Goal: Transaction & Acquisition: Subscribe to service/newsletter

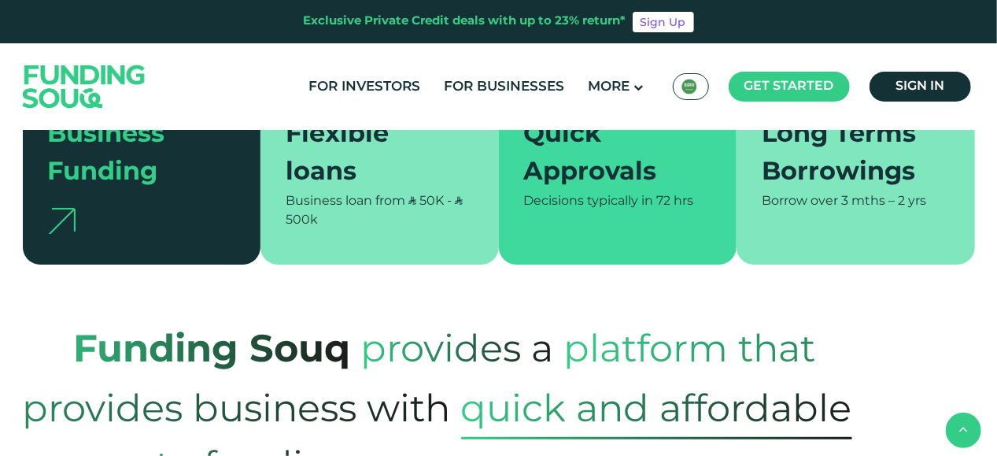
scroll to position [393, 0]
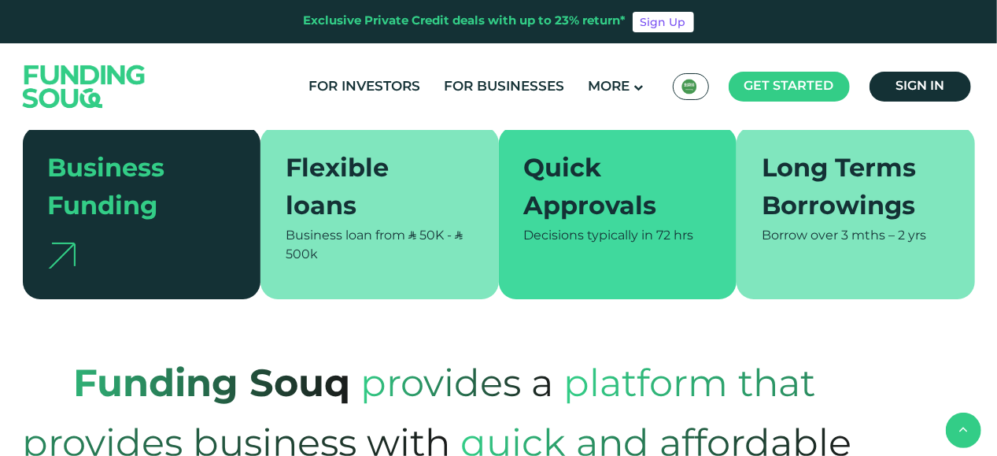
click at [864, 192] on div "Long Terms Borrowings" at bounding box center [846, 189] width 169 height 76
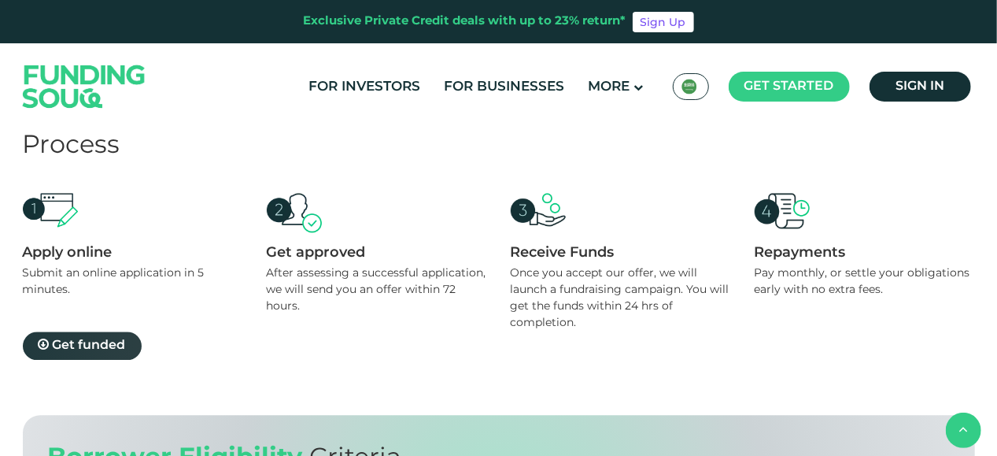
scroll to position [1416, 0]
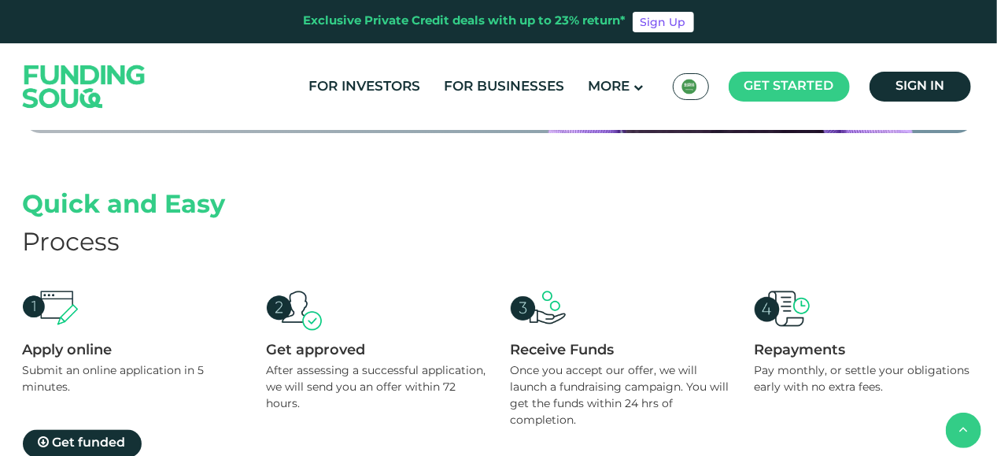
click at [68, 301] on img at bounding box center [50, 308] width 55 height 34
click at [71, 345] on div "Apply online" at bounding box center [133, 350] width 220 height 17
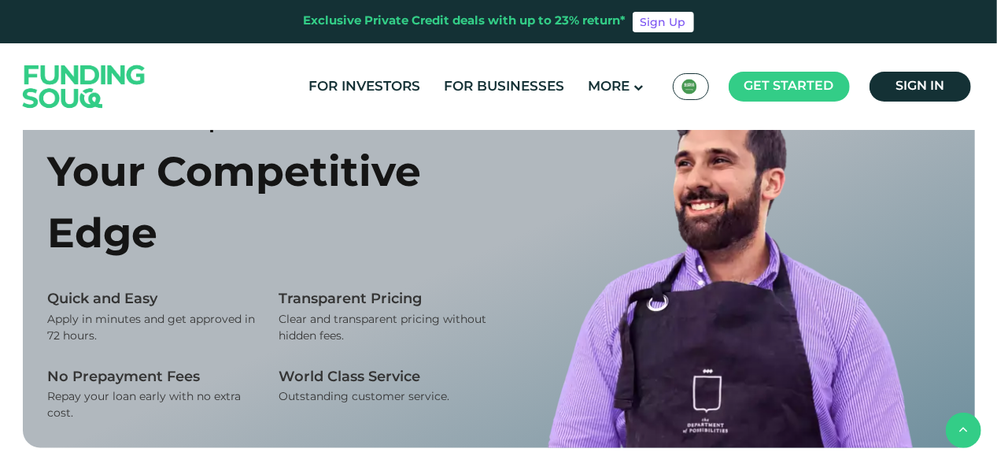
scroll to position [629, 0]
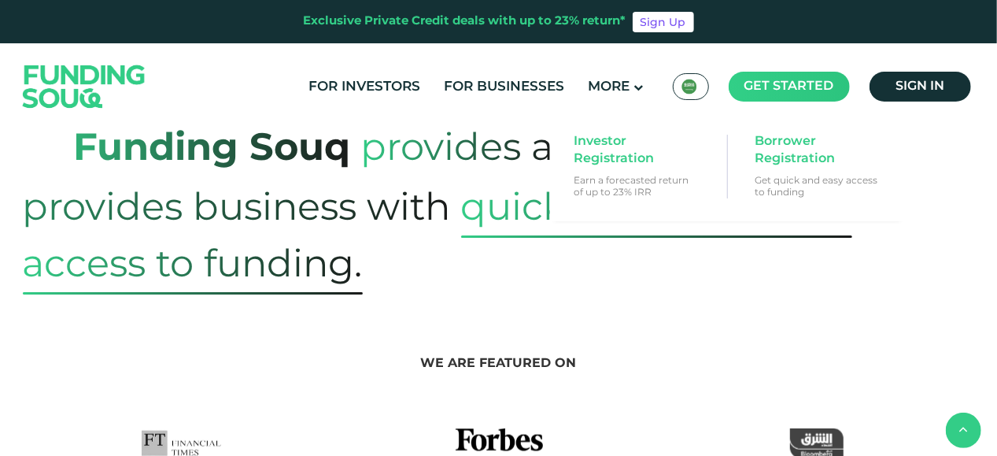
click at [779, 83] on span "Get started" at bounding box center [789, 86] width 90 height 12
click at [776, 80] on main "Get started" at bounding box center [789, 87] width 121 height 30
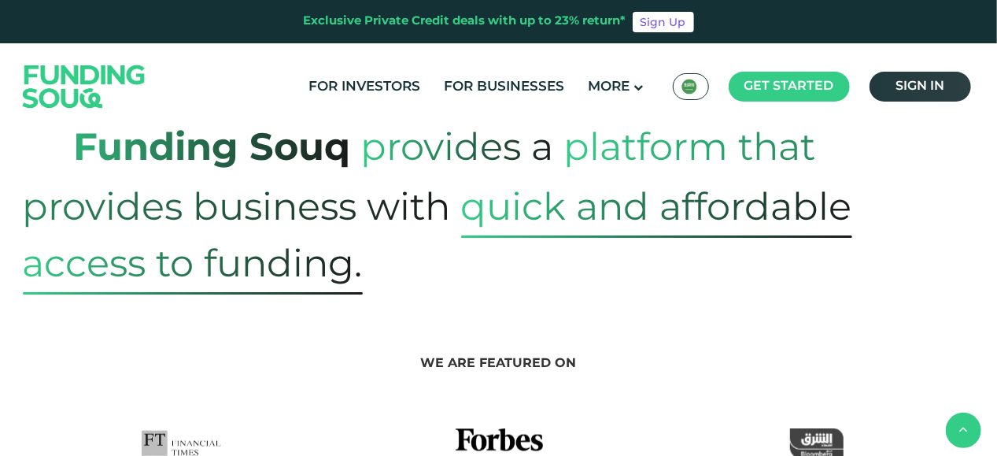
click at [914, 85] on span "Sign in" at bounding box center [919, 86] width 49 height 12
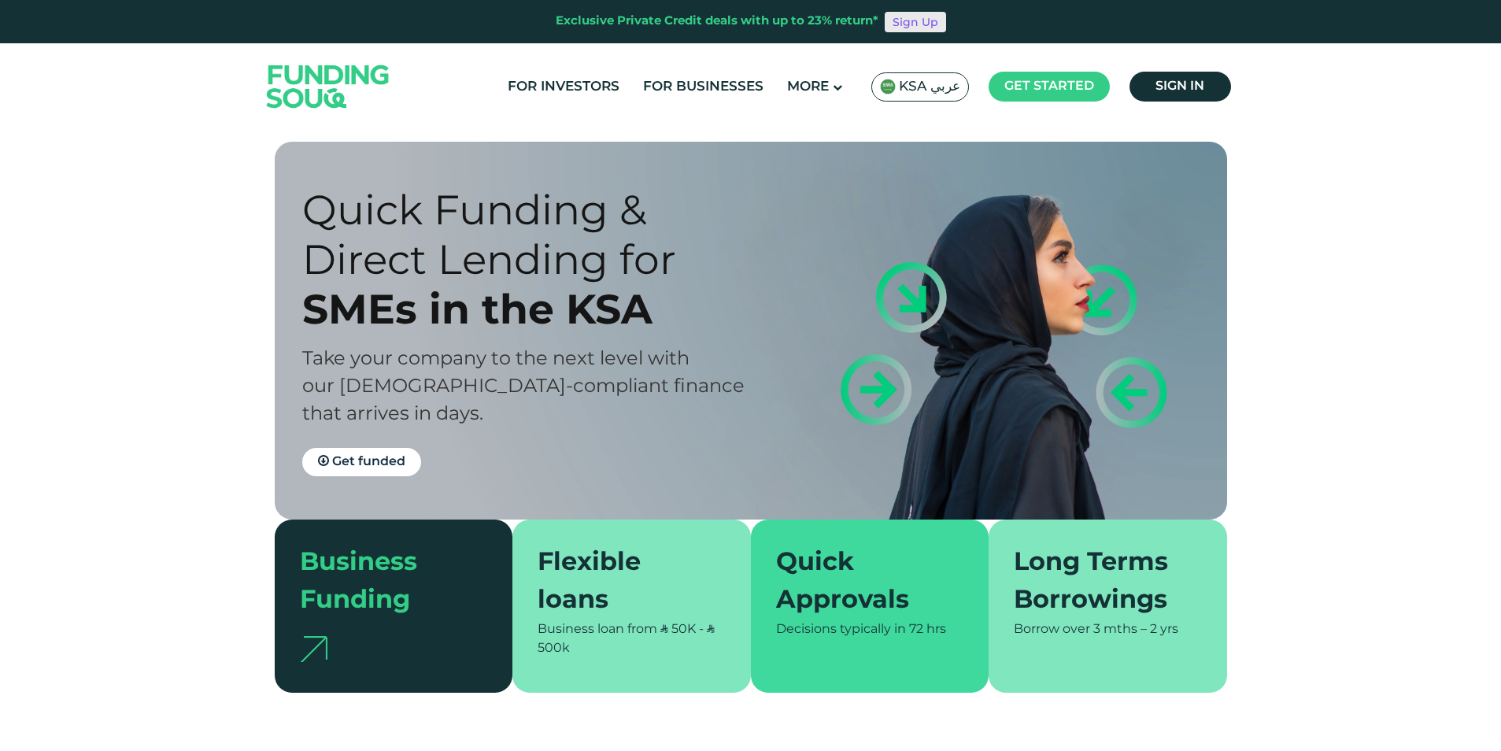
click at [907, 23] on link "Sign Up" at bounding box center [914, 22] width 61 height 20
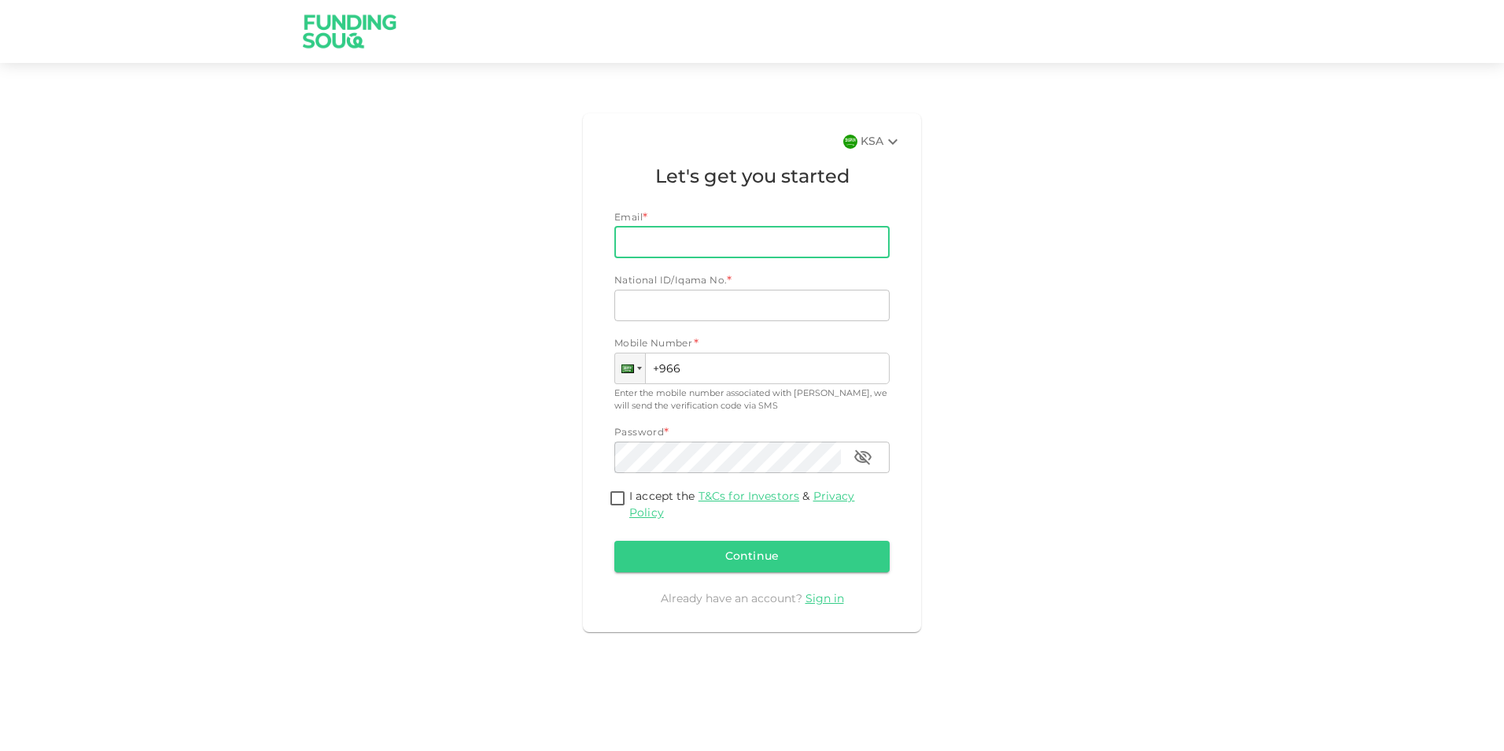
click at [676, 234] on input "Email" at bounding box center [744, 242] width 258 height 31
type input "mjuma@msj-maintenance.com"
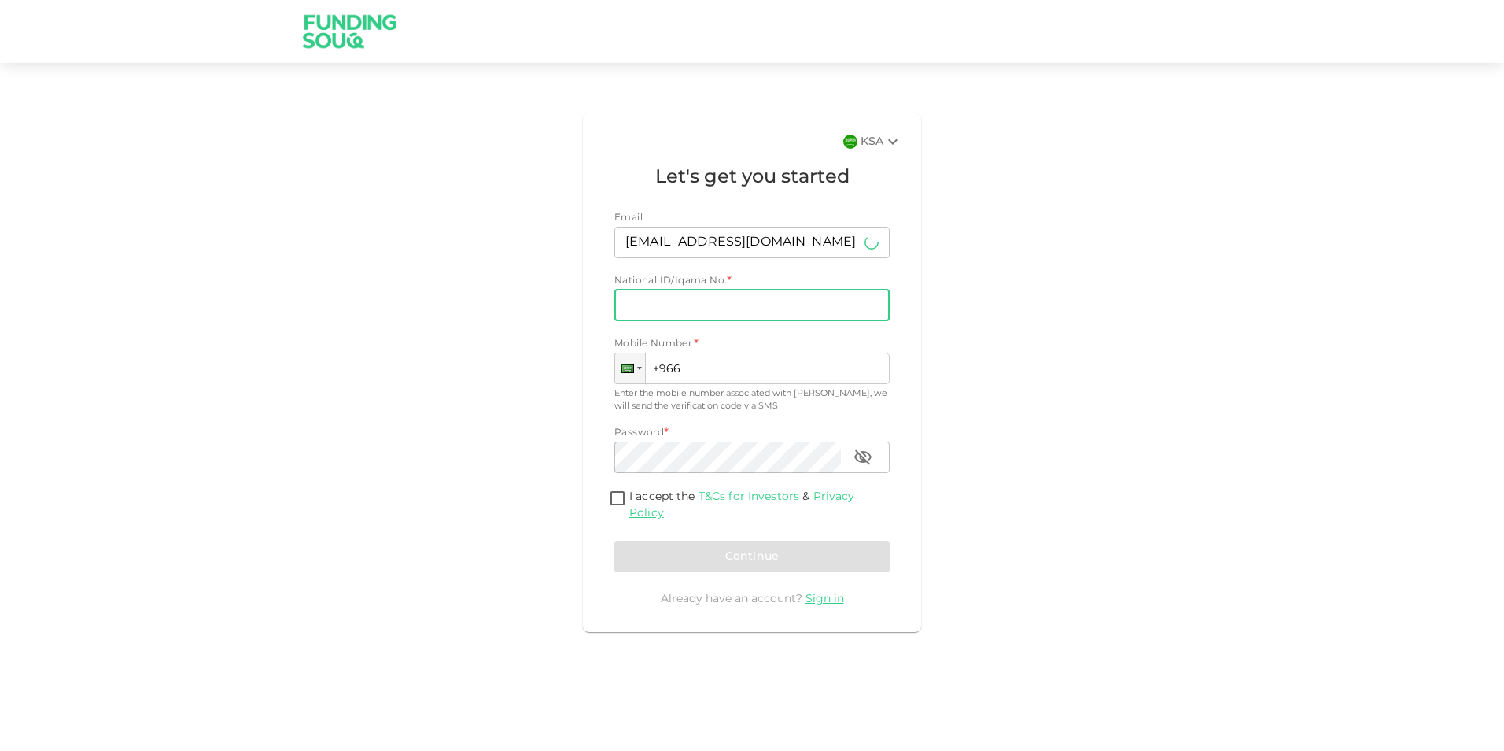
click at [698, 307] on input "National ID/Iqama No." at bounding box center [752, 305] width 275 height 31
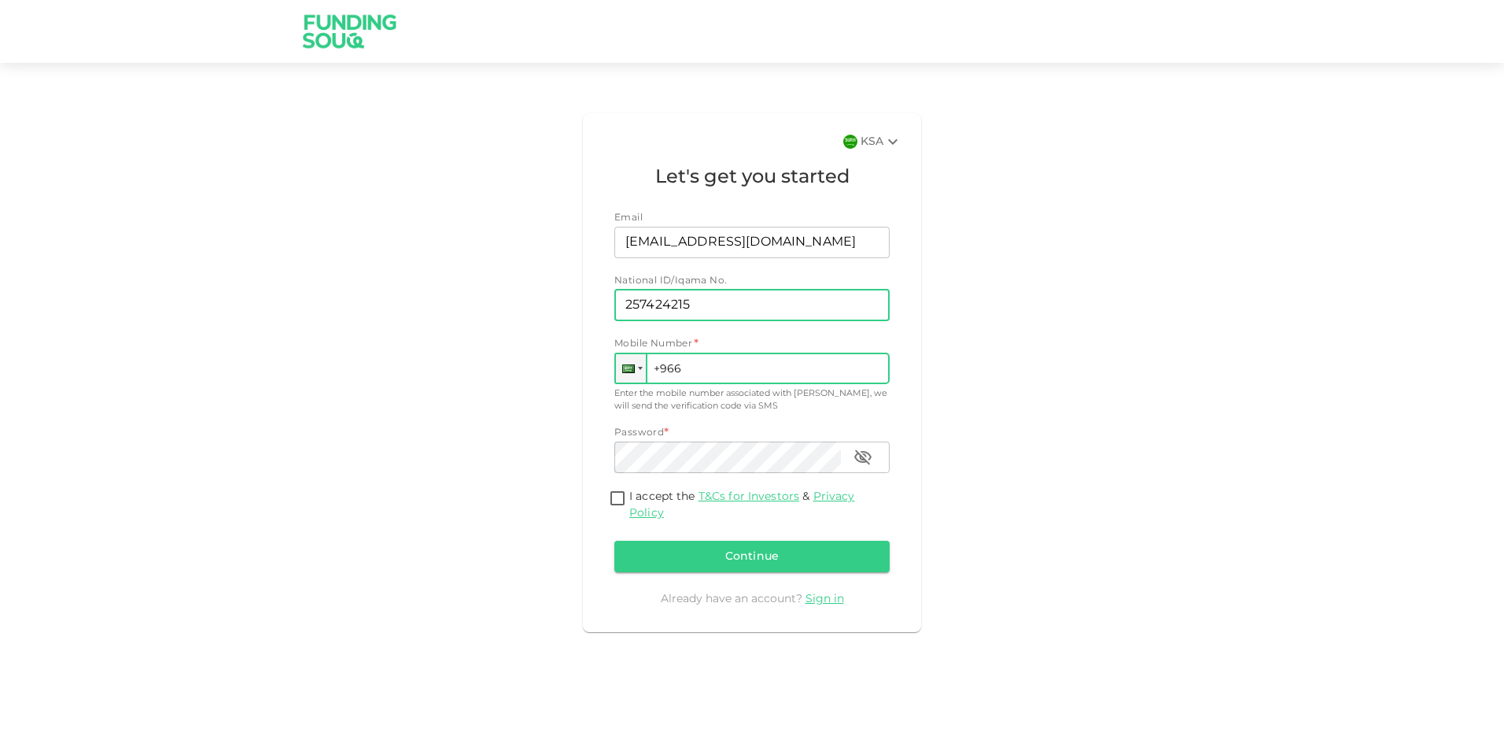
type input "257424215"
click at [694, 367] on input "+966" at bounding box center [752, 368] width 275 height 31
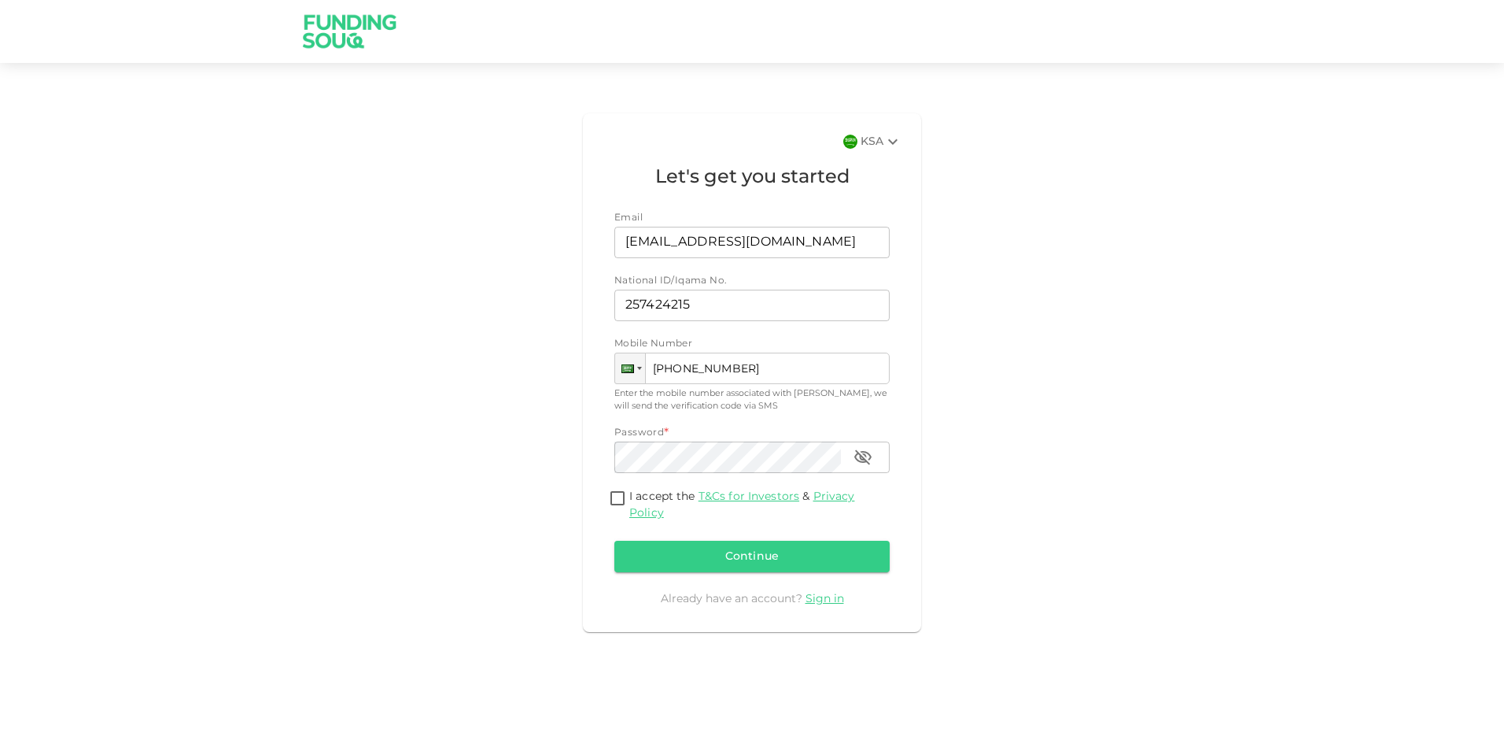
type input "+966 504 478 046"
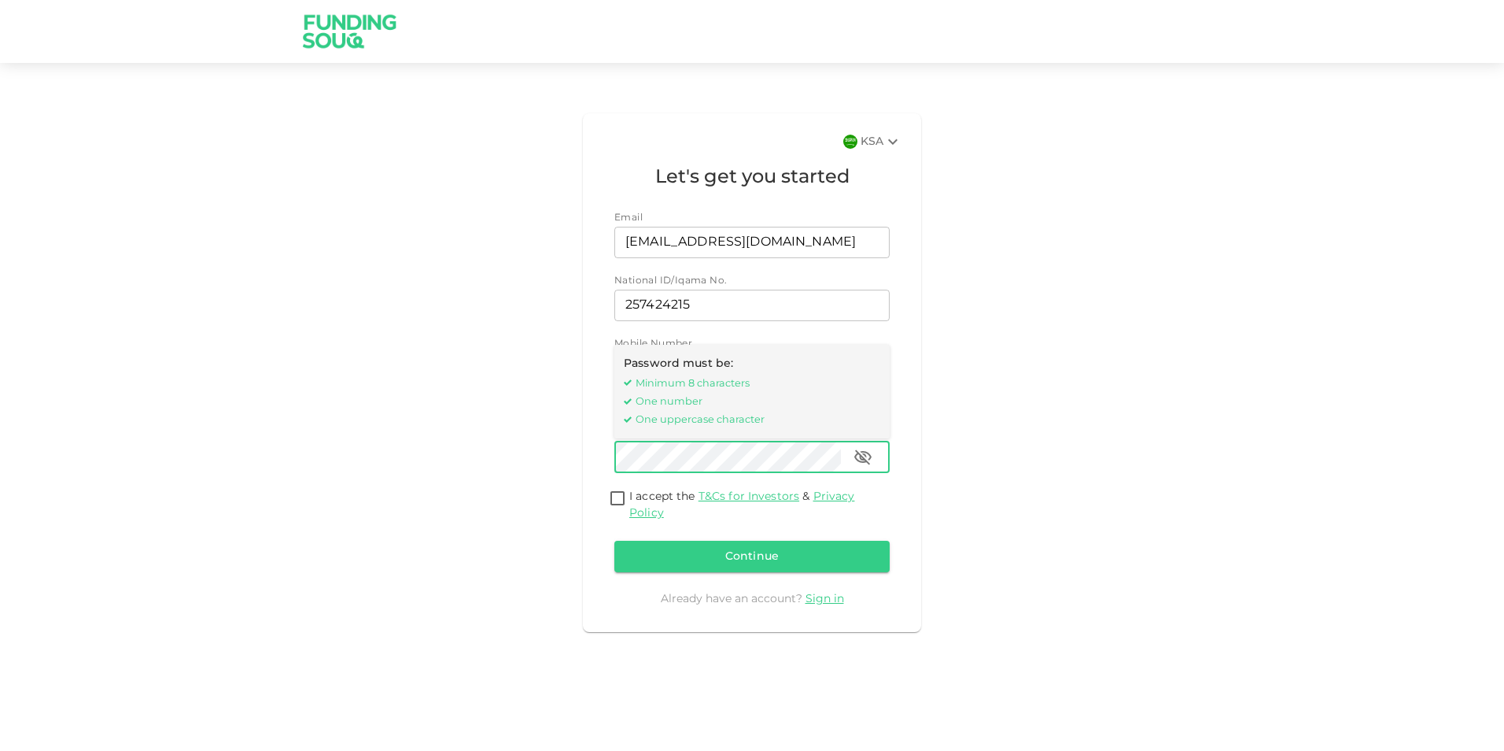
click at [619, 455] on input "I accept the T&Cs for Investors & Privacy Policy" at bounding box center [618, 499] width 24 height 21
checkbox input "true"
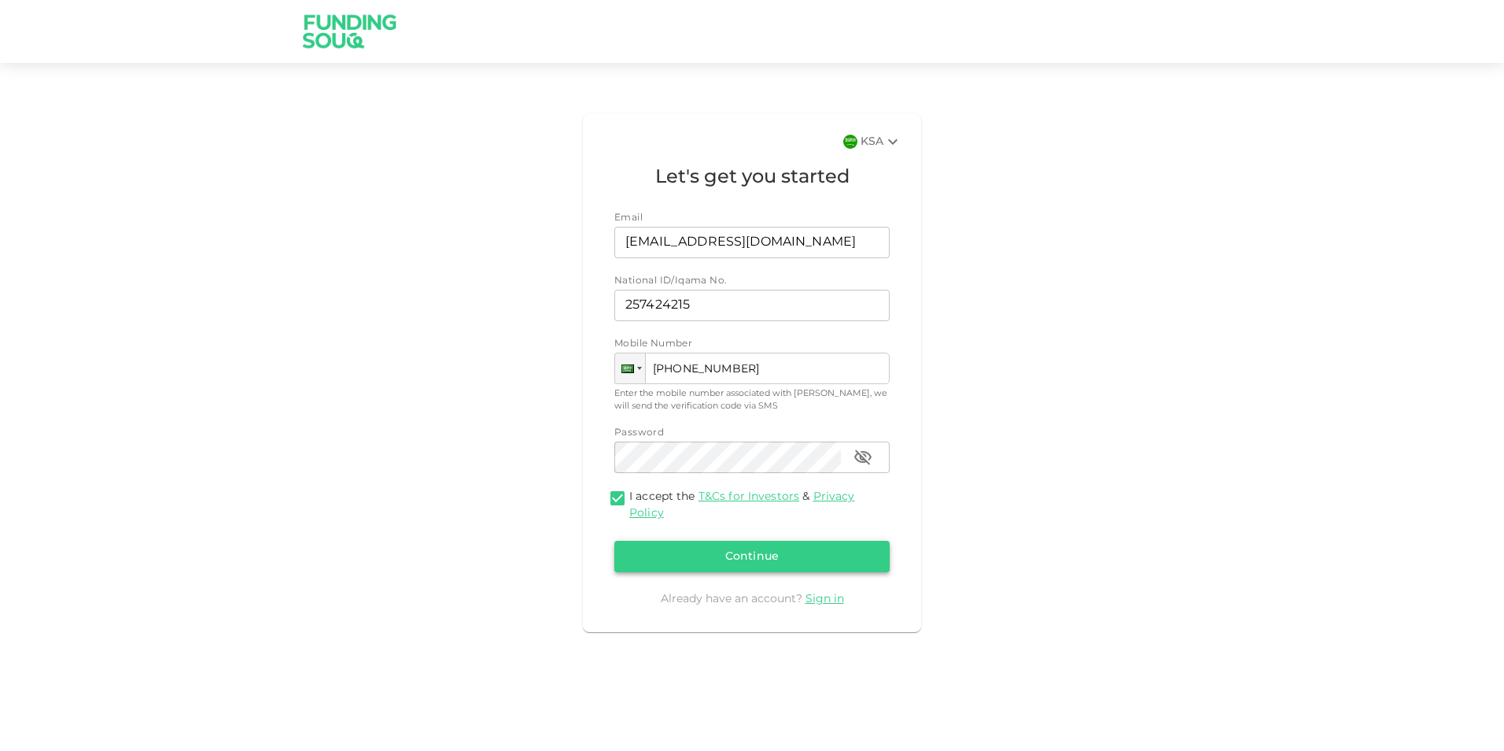
click at [734, 455] on button "Continue" at bounding box center [752, 556] width 275 height 31
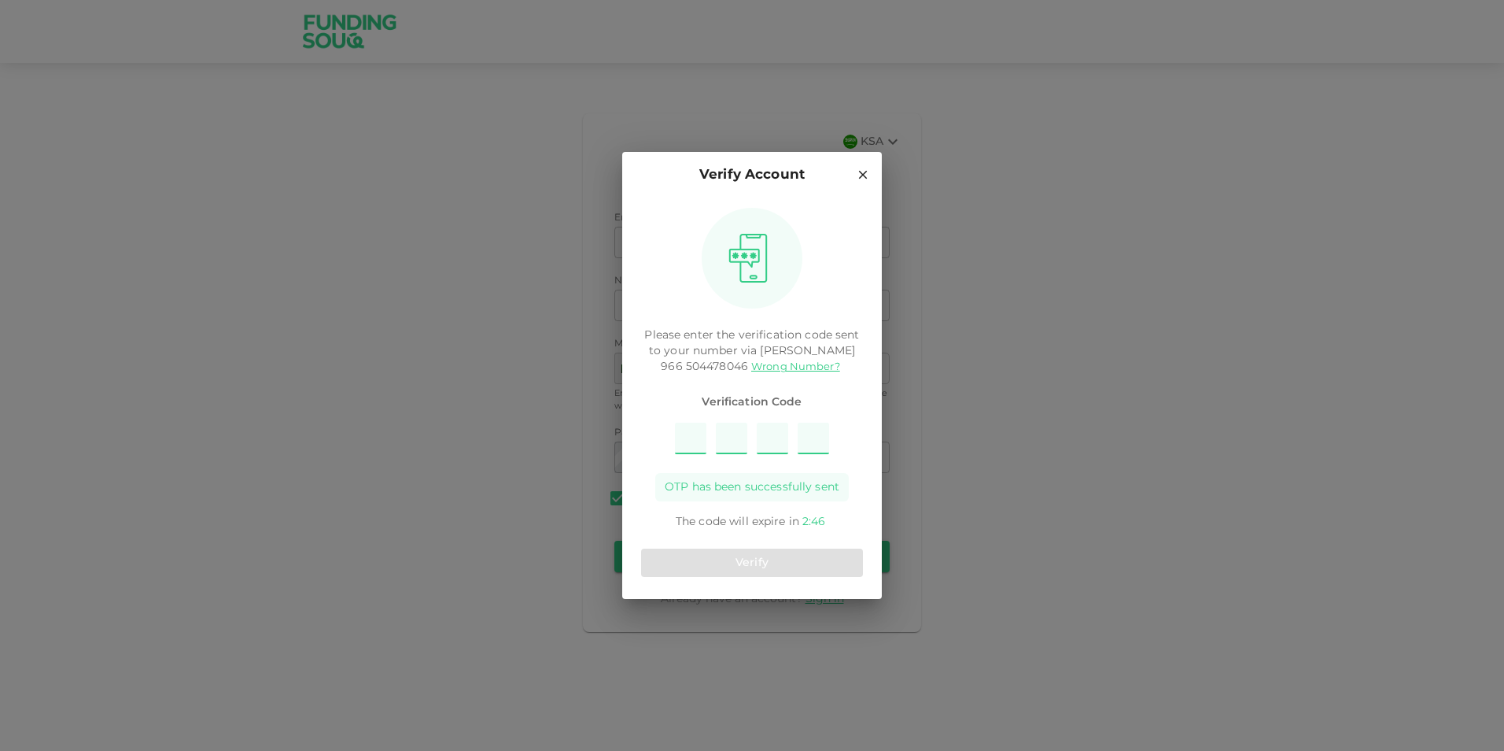
type input "9"
type input "1"
type input "8"
type input "3"
click at [813, 455] on button "Verify" at bounding box center [752, 562] width 222 height 28
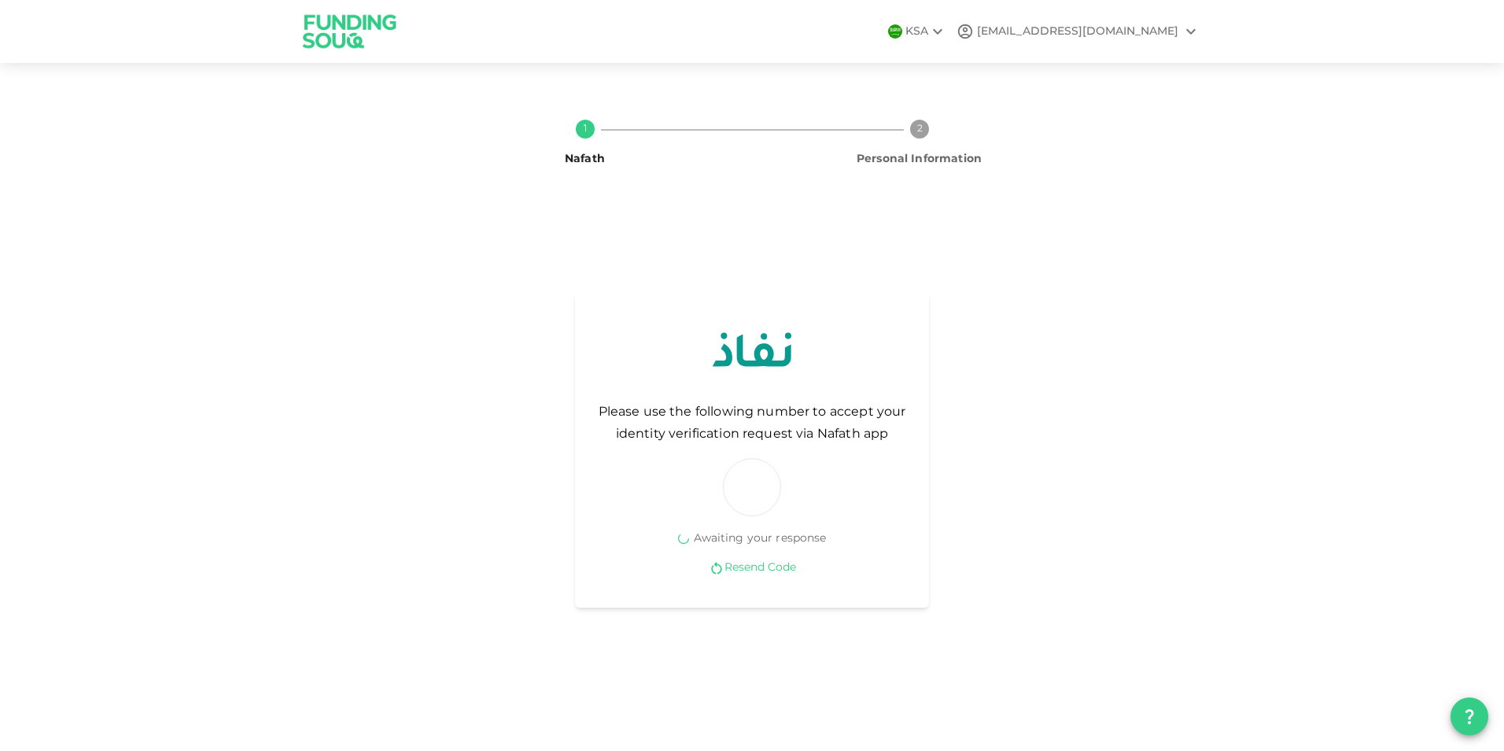
click at [749, 455] on link "Resend Code" at bounding box center [761, 567] width 72 height 15
click at [947, 28] on icon at bounding box center [937, 31] width 19 height 19
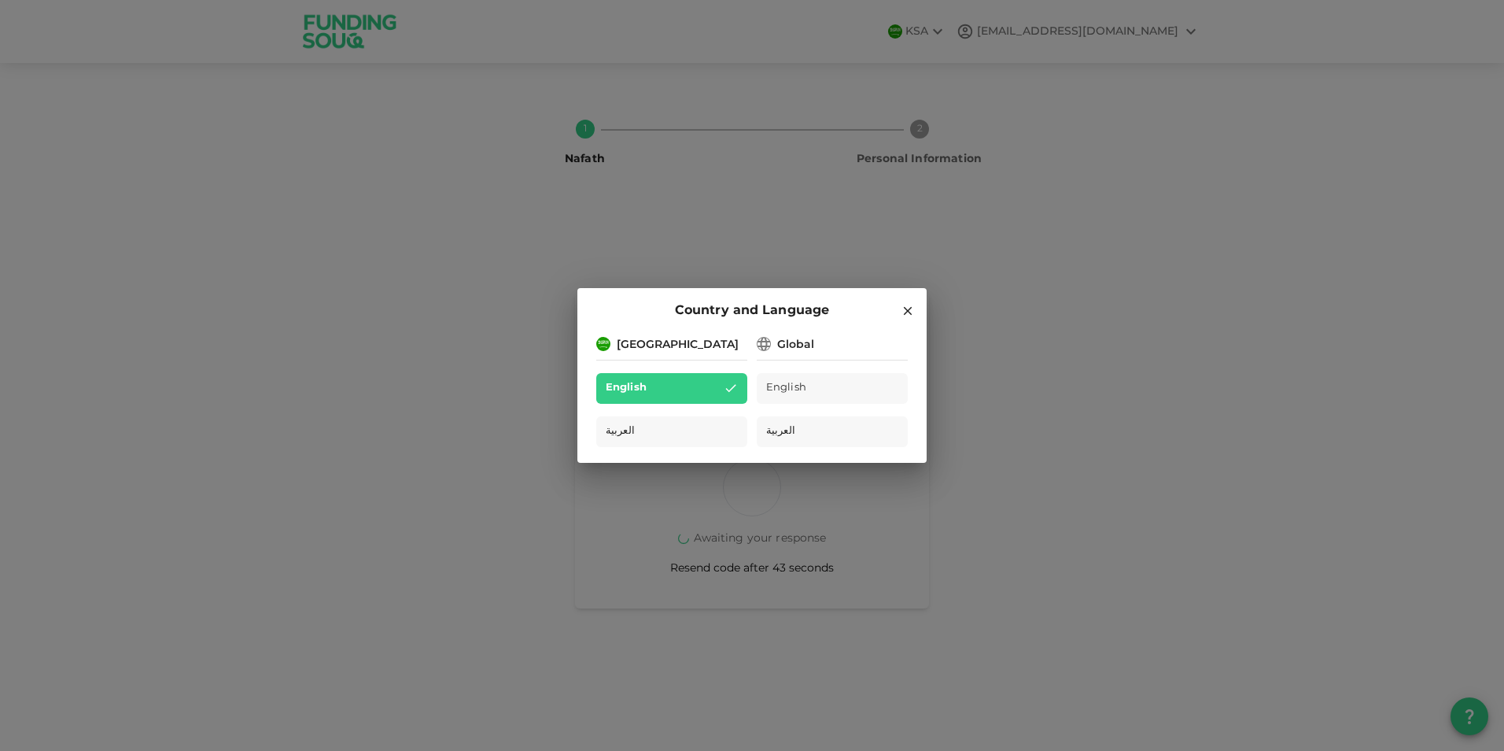
click at [965, 28] on div "Country and Language Saudi Arabia English العربية Global English العربية" at bounding box center [752, 375] width 1504 height 751
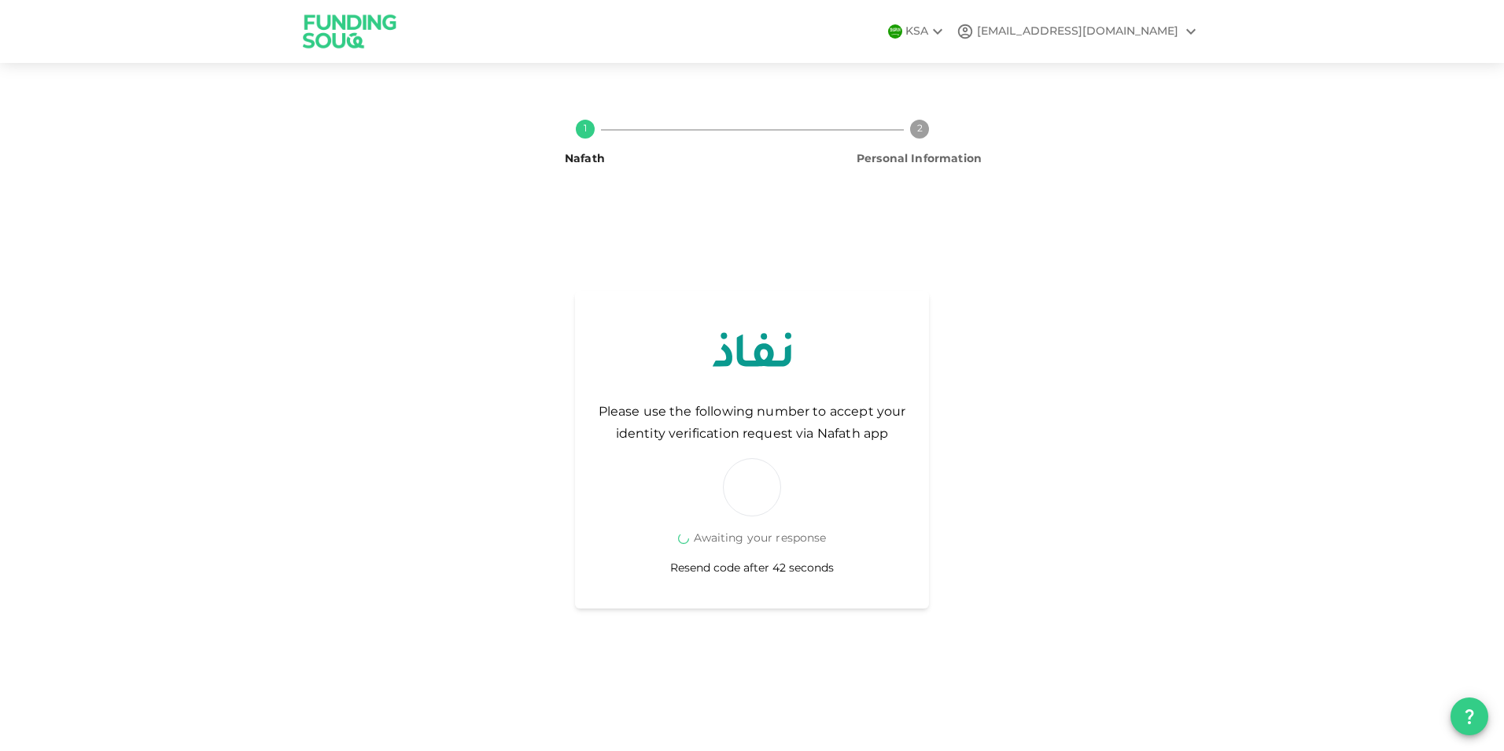
click at [947, 28] on icon at bounding box center [937, 31] width 19 height 19
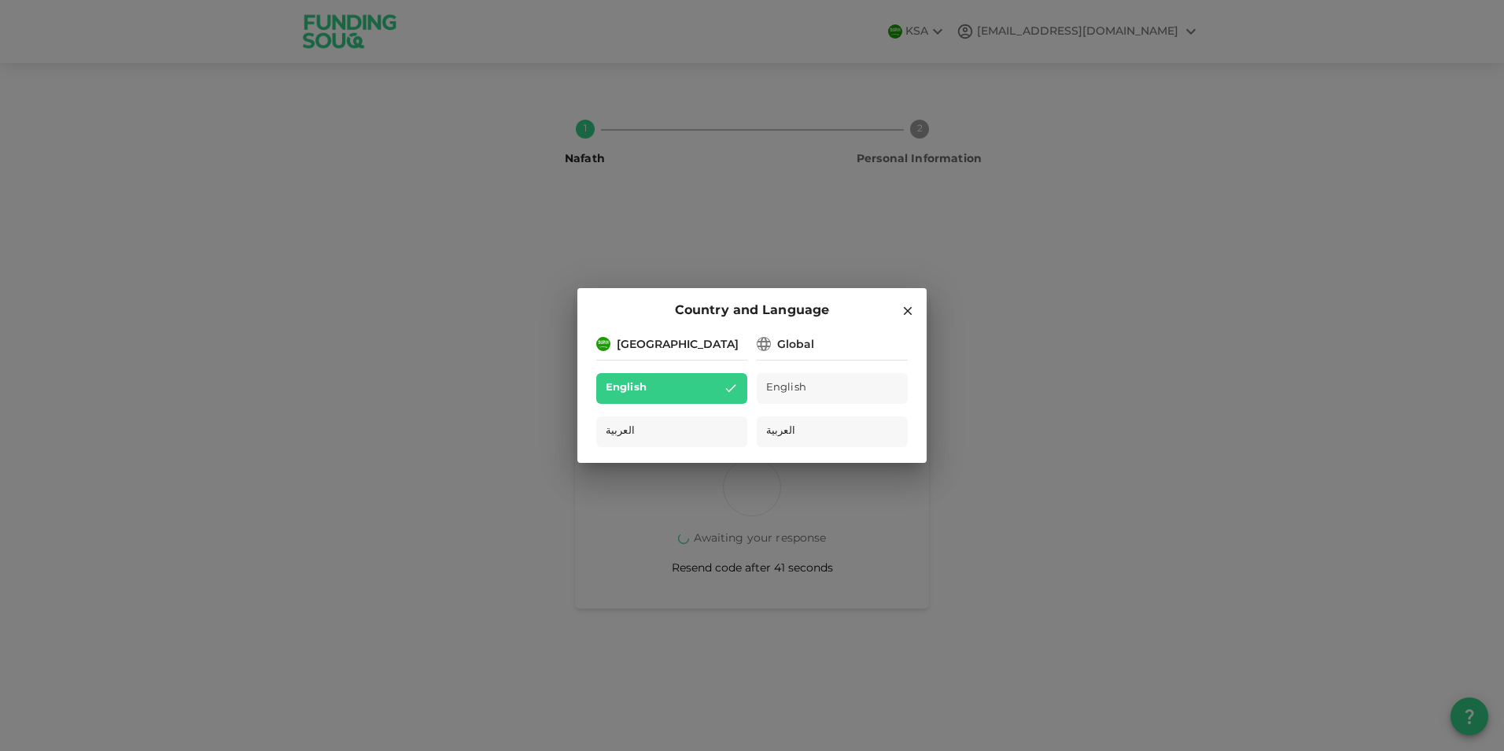
click at [962, 28] on div "Country and Language Saudi Arabia English العربية Global English العربية" at bounding box center [752, 375] width 1504 height 751
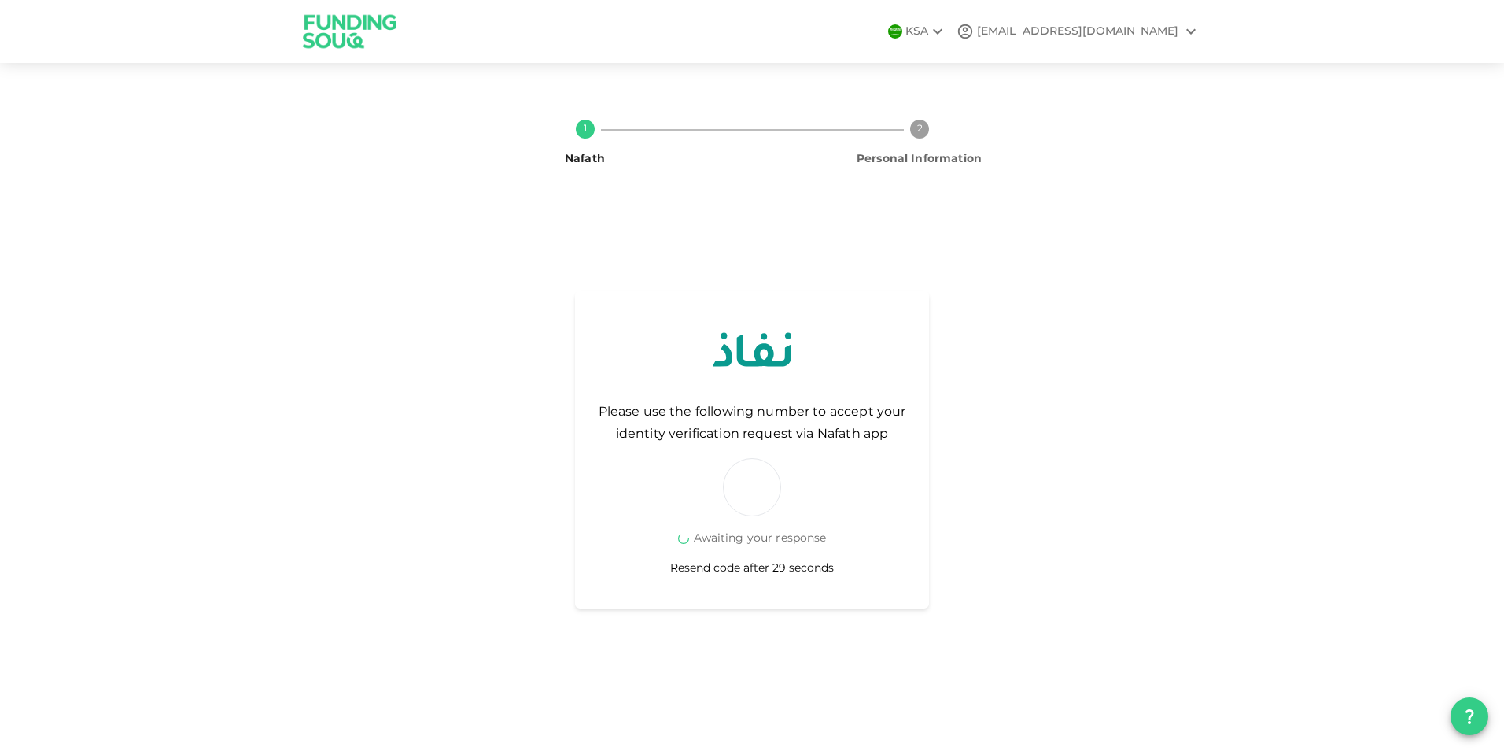
click at [987, 30] on icon at bounding box center [1191, 31] width 19 height 19
click at [987, 72] on div "Sign Out" at bounding box center [1101, 71] width 50 height 16
